Goal: Information Seeking & Learning: Check status

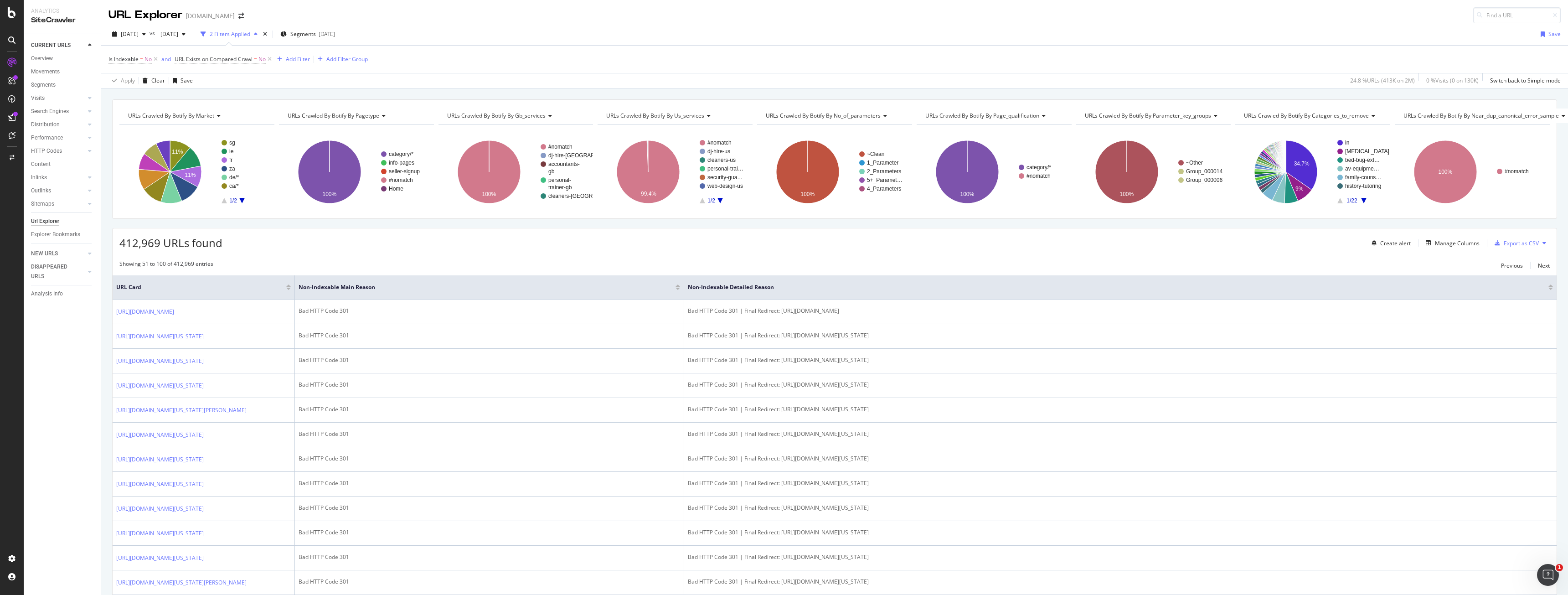
scroll to position [1024, 0]
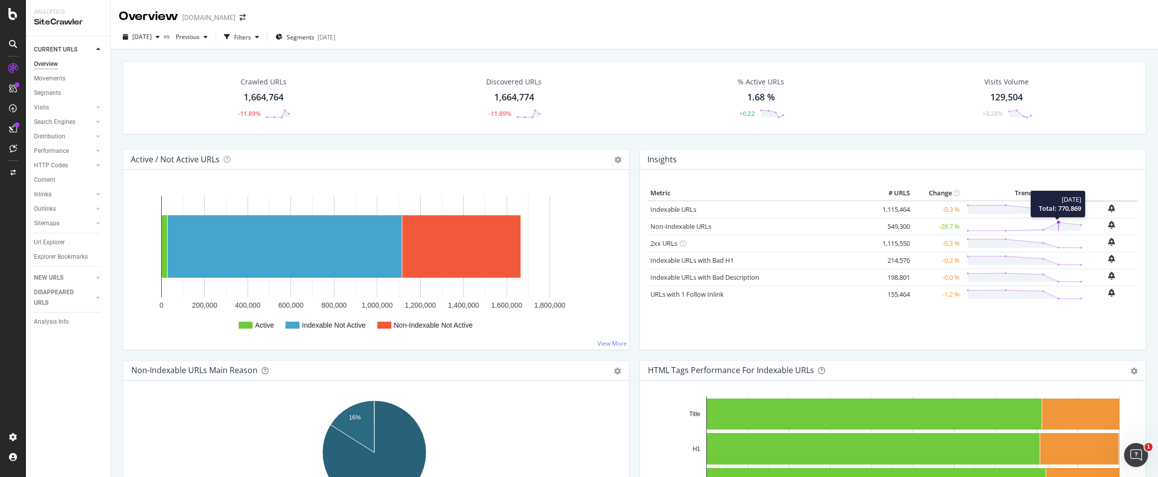
click at [1054, 226] on polygon at bounding box center [1024, 226] width 113 height 8
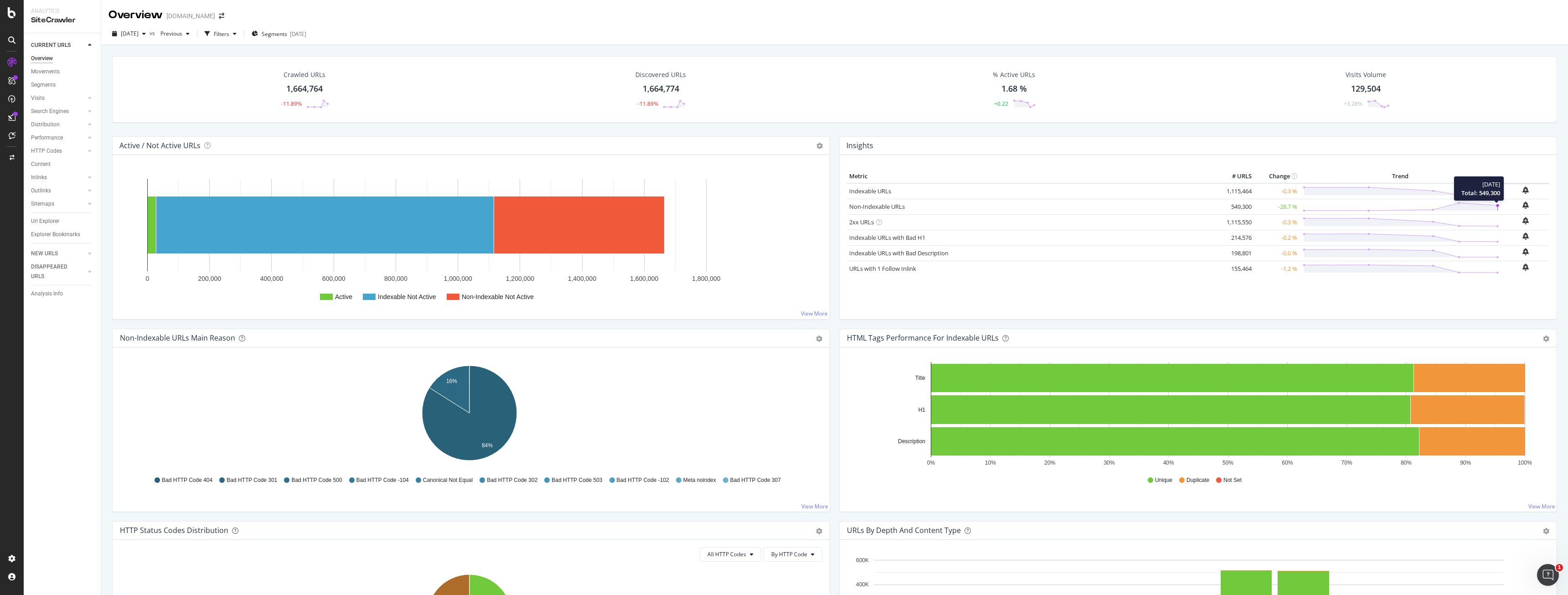
click at [1492, 206] on icon at bounding box center [1401, 206] width 196 height 10
click at [1497, 206] on circle at bounding box center [1498, 204] width 3 height 3
click at [889, 206] on link "Non-Indexable URLs" at bounding box center [877, 206] width 56 height 8
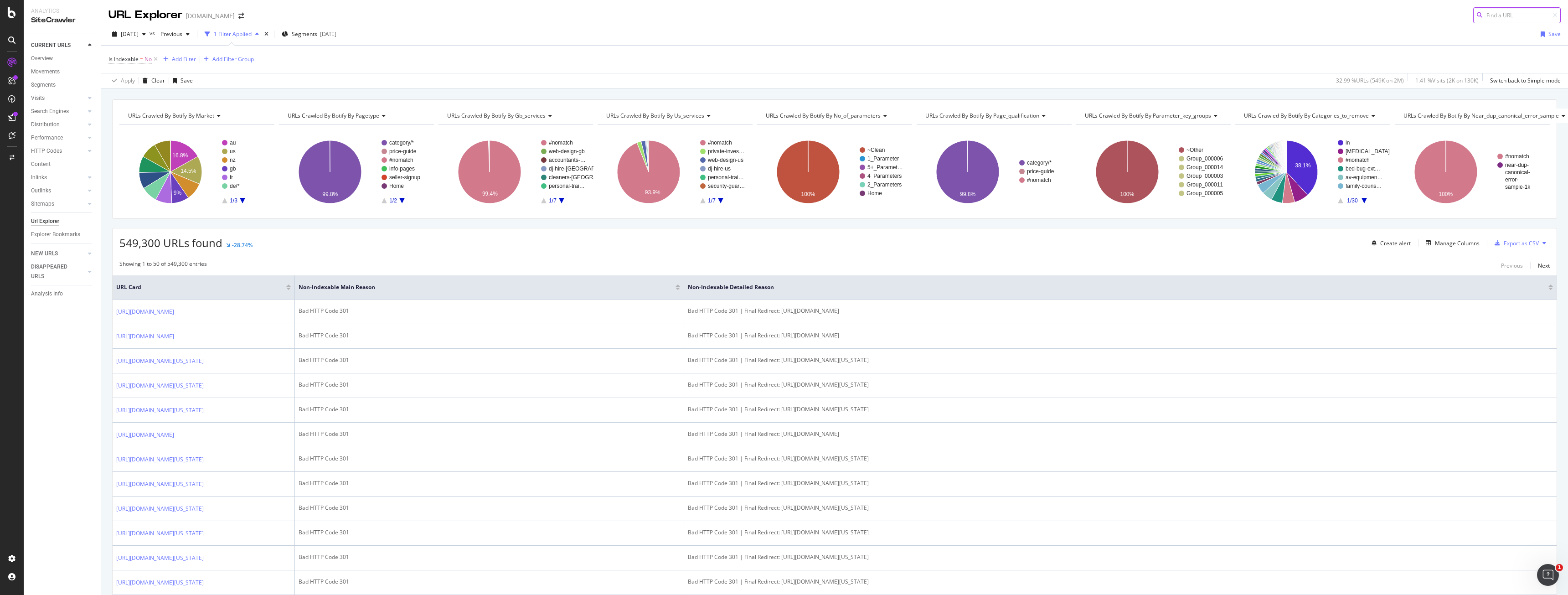
click at [1500, 16] on input at bounding box center [1518, 15] width 88 height 16
paste input "[URL][DOMAIN_NAME][US_STATE]"
type input "[URL][DOMAIN_NAME][US_STATE]"
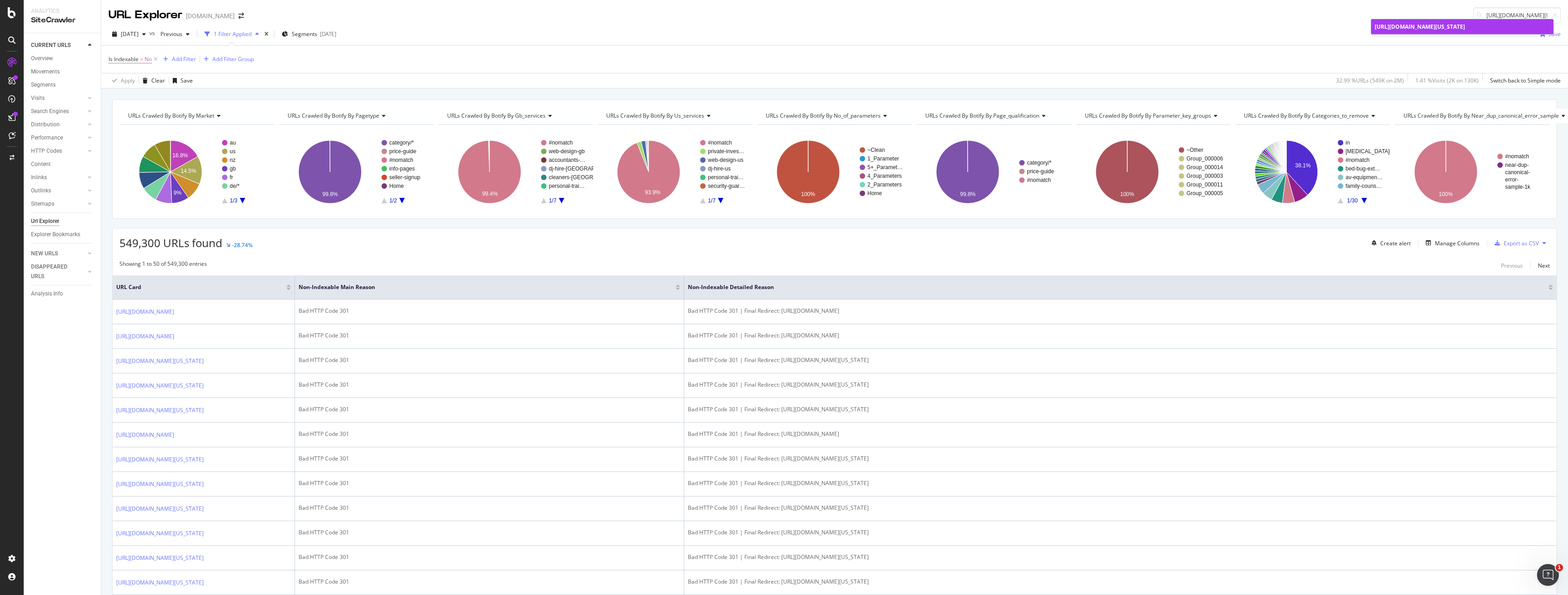
click at [1466, 25] on span "[URL][DOMAIN_NAME][US_STATE]" at bounding box center [1420, 26] width 90 height 7
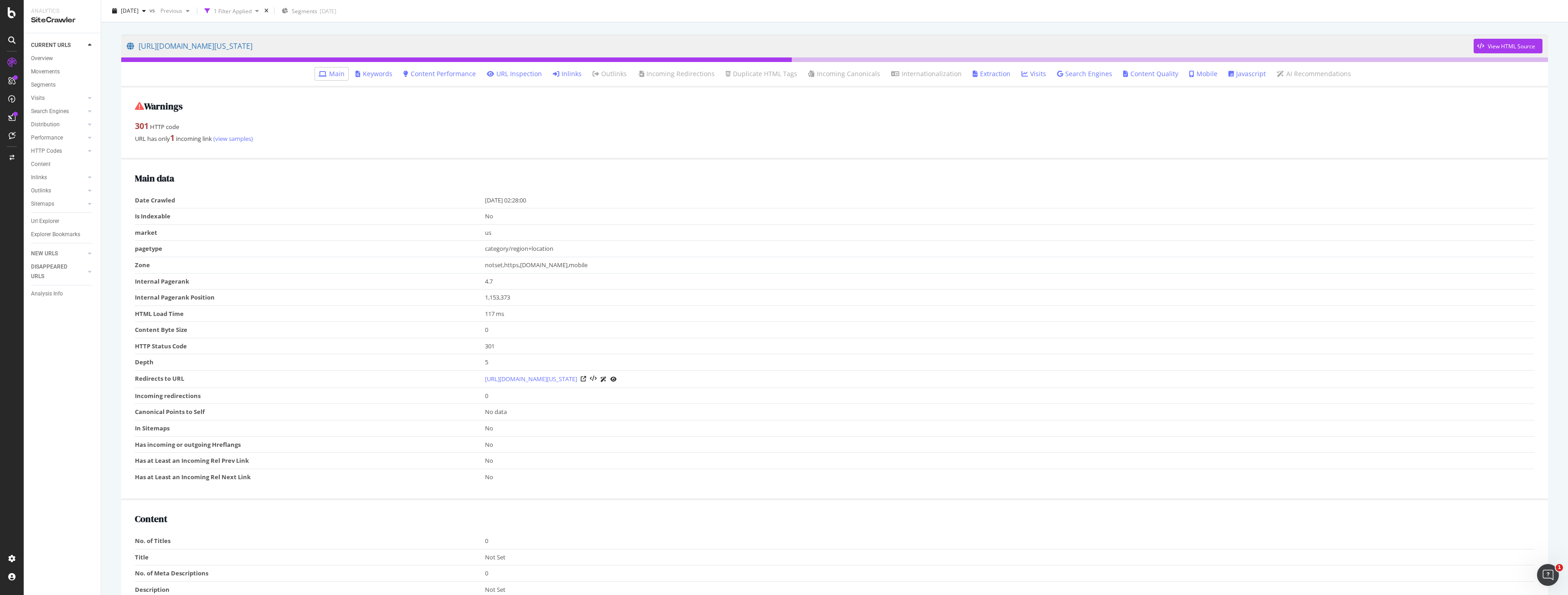
scroll to position [91, 0]
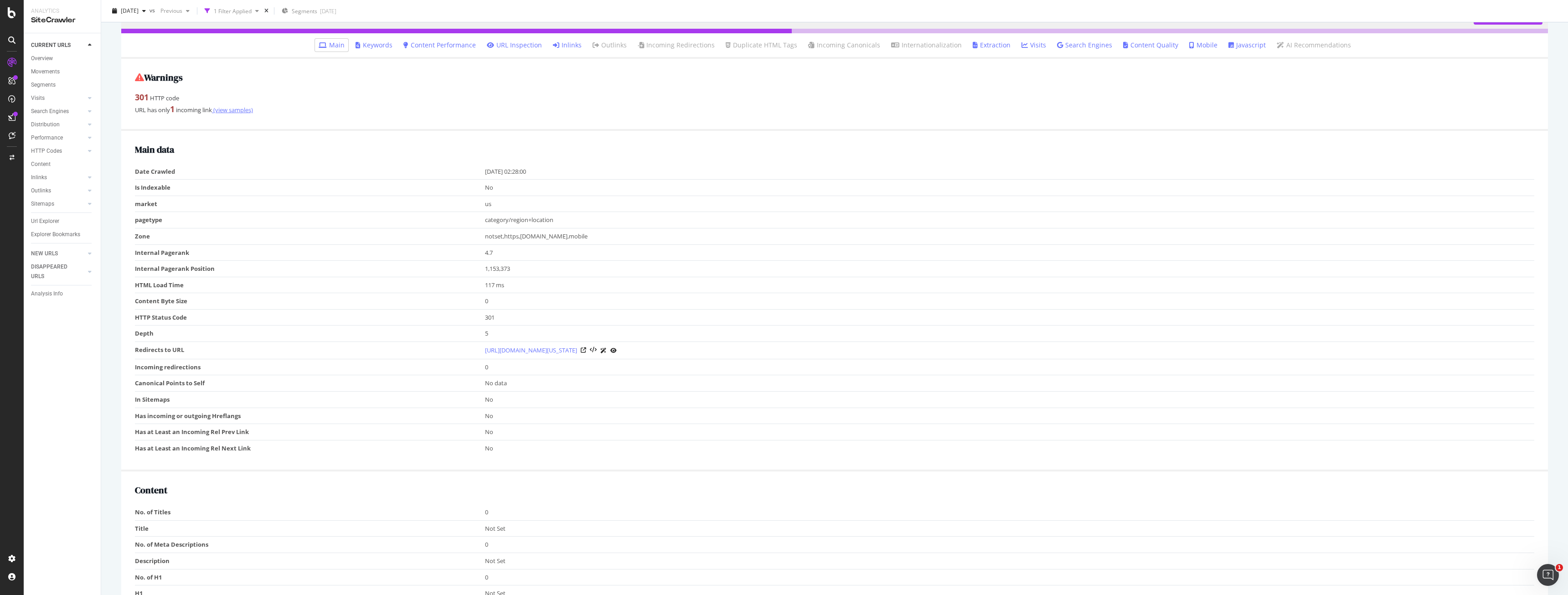
click at [226, 110] on link "(view samples)" at bounding box center [232, 110] width 41 height 8
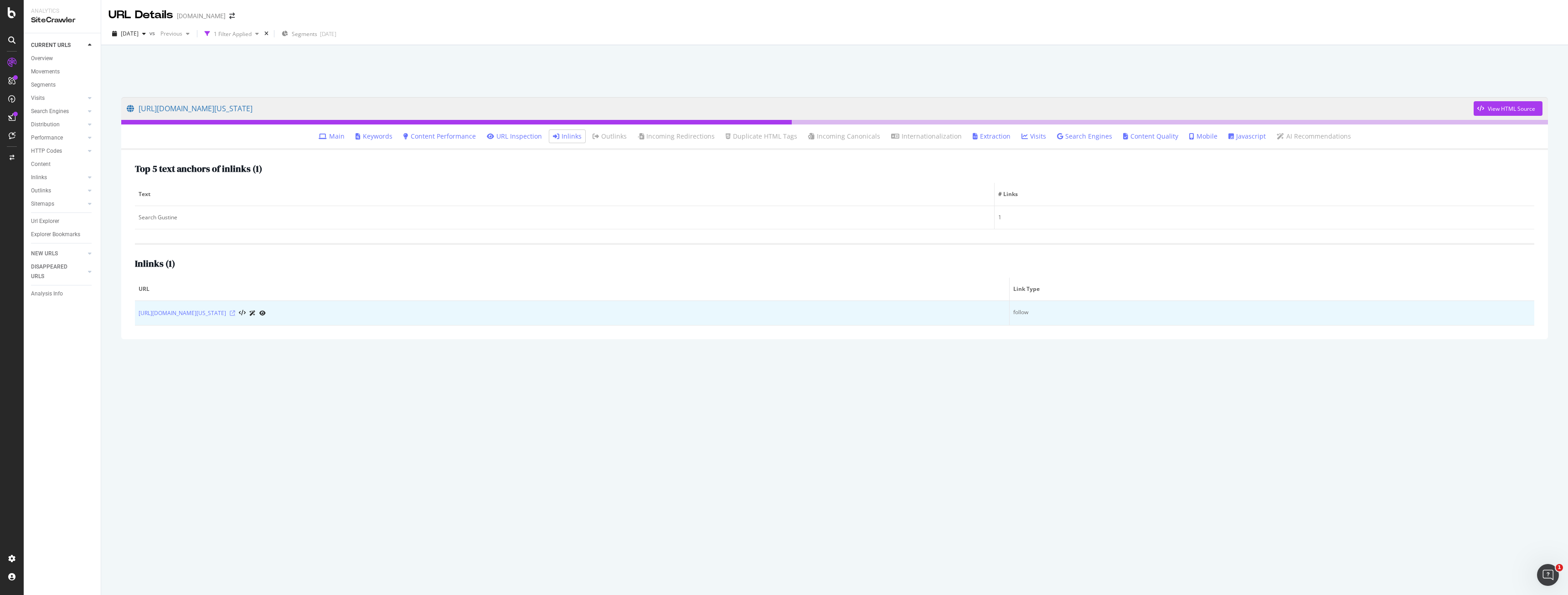
click at [236, 315] on icon at bounding box center [233, 313] width 5 height 5
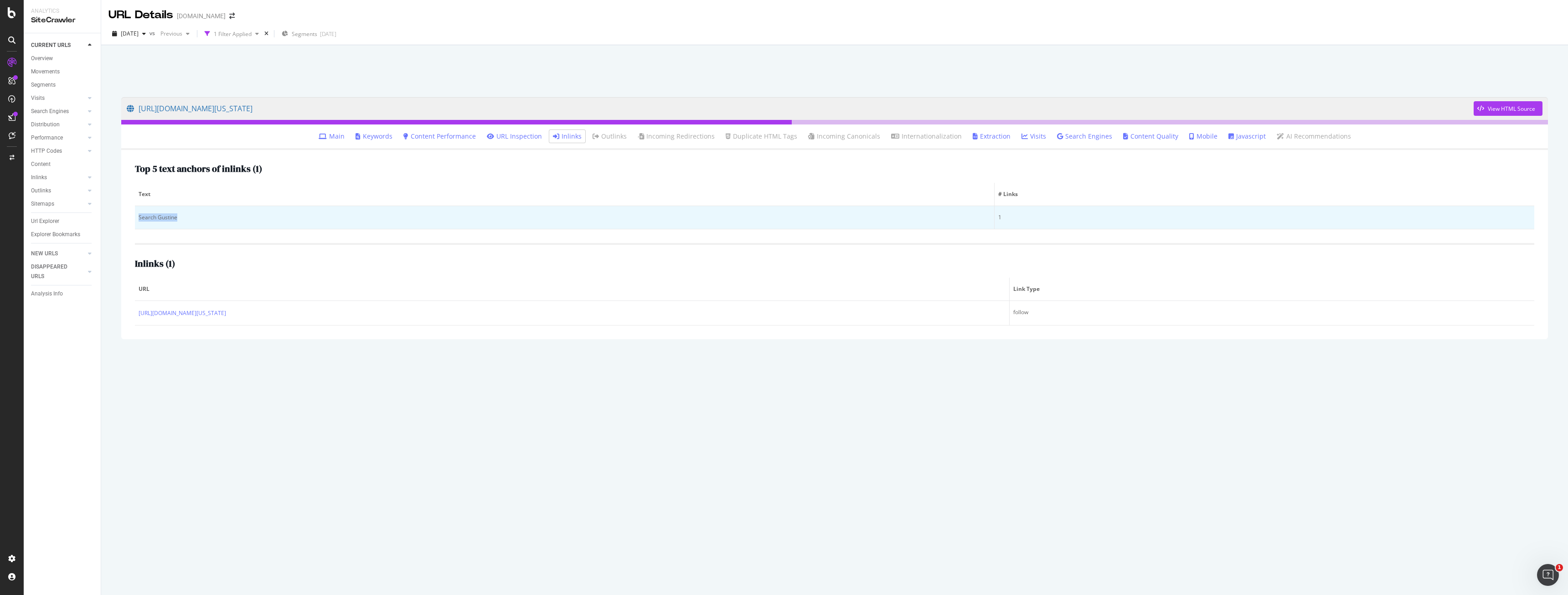
drag, startPoint x: 195, startPoint y: 215, endPoint x: 137, endPoint y: 220, distance: 58.2
click at [137, 220] on td "Search Gustine" at bounding box center [565, 217] width 860 height 23
copy div "Search Gustine"
